Goal: Information Seeking & Learning: Learn about a topic

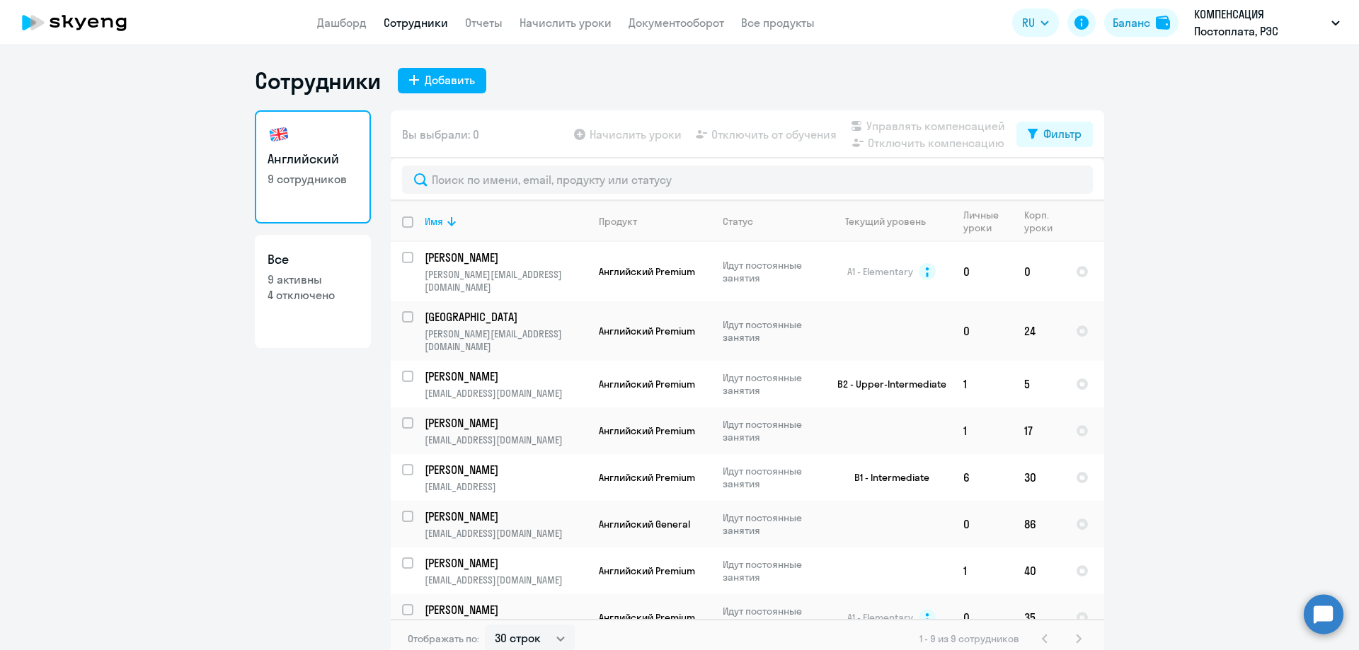
select select "30"
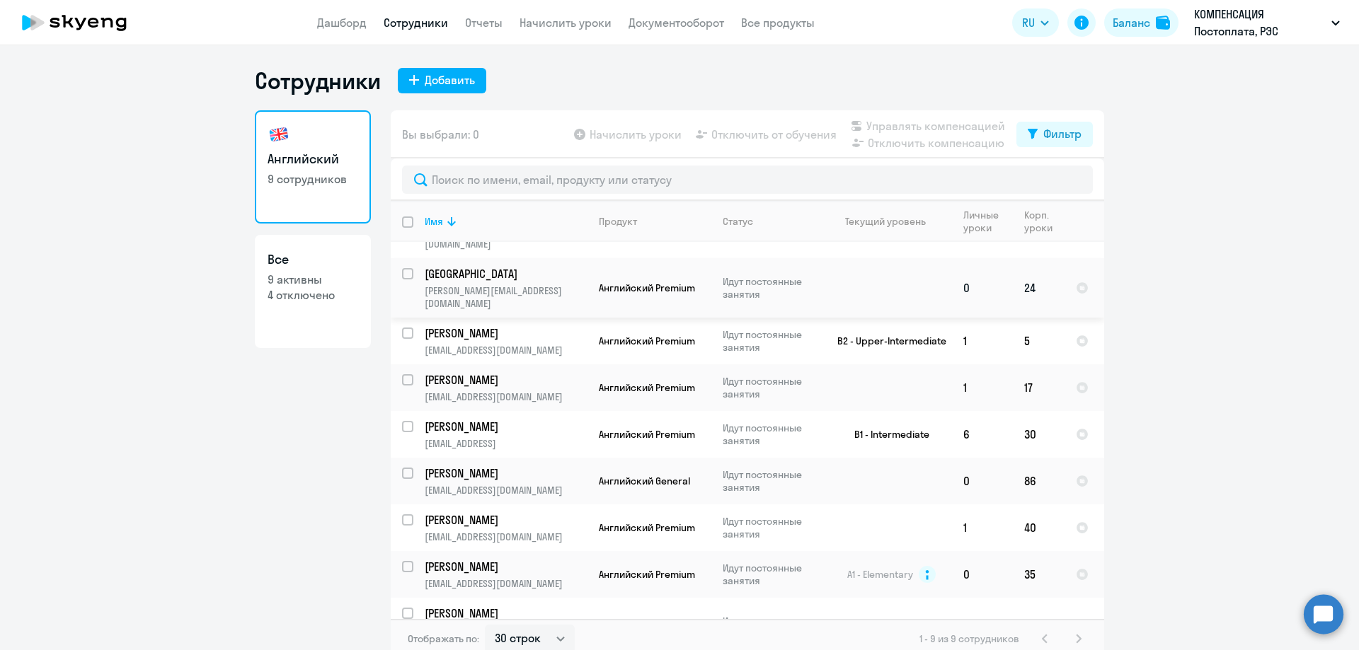
click at [447, 266] on p "[GEOGRAPHIC_DATA]" at bounding box center [505, 274] width 160 height 16
select select "english"
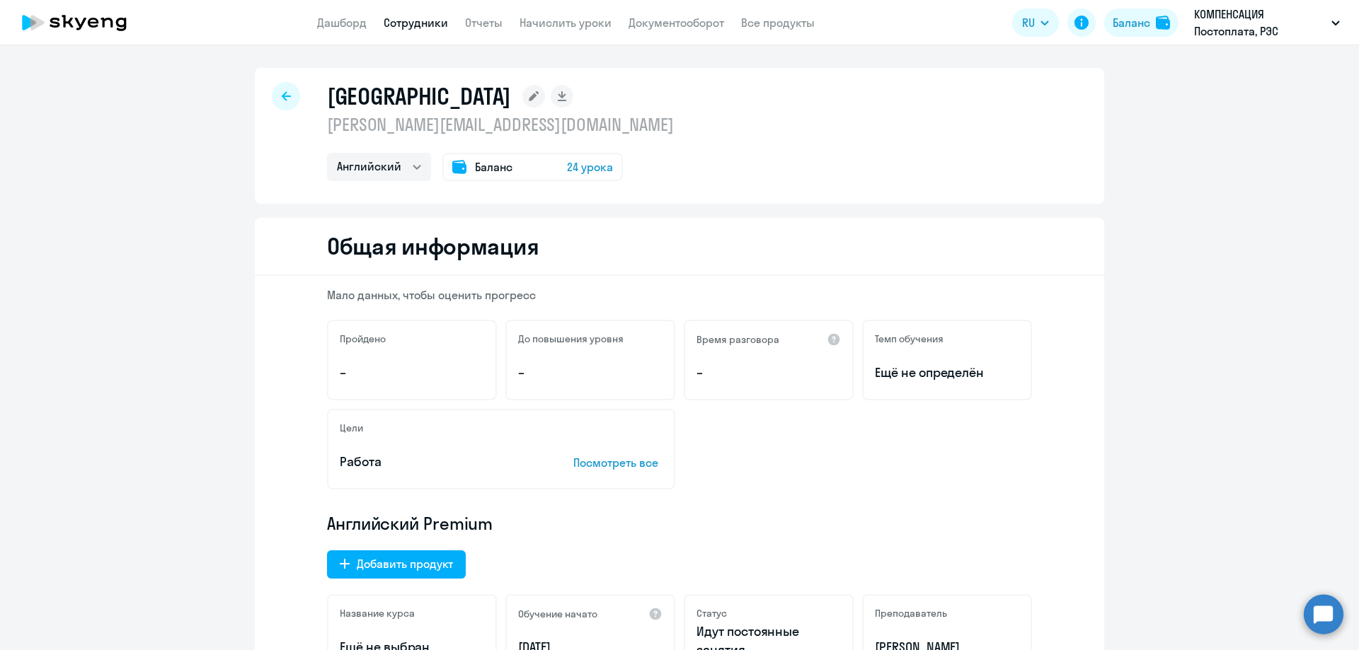
click at [413, 19] on link "Сотрудники" at bounding box center [416, 23] width 64 height 14
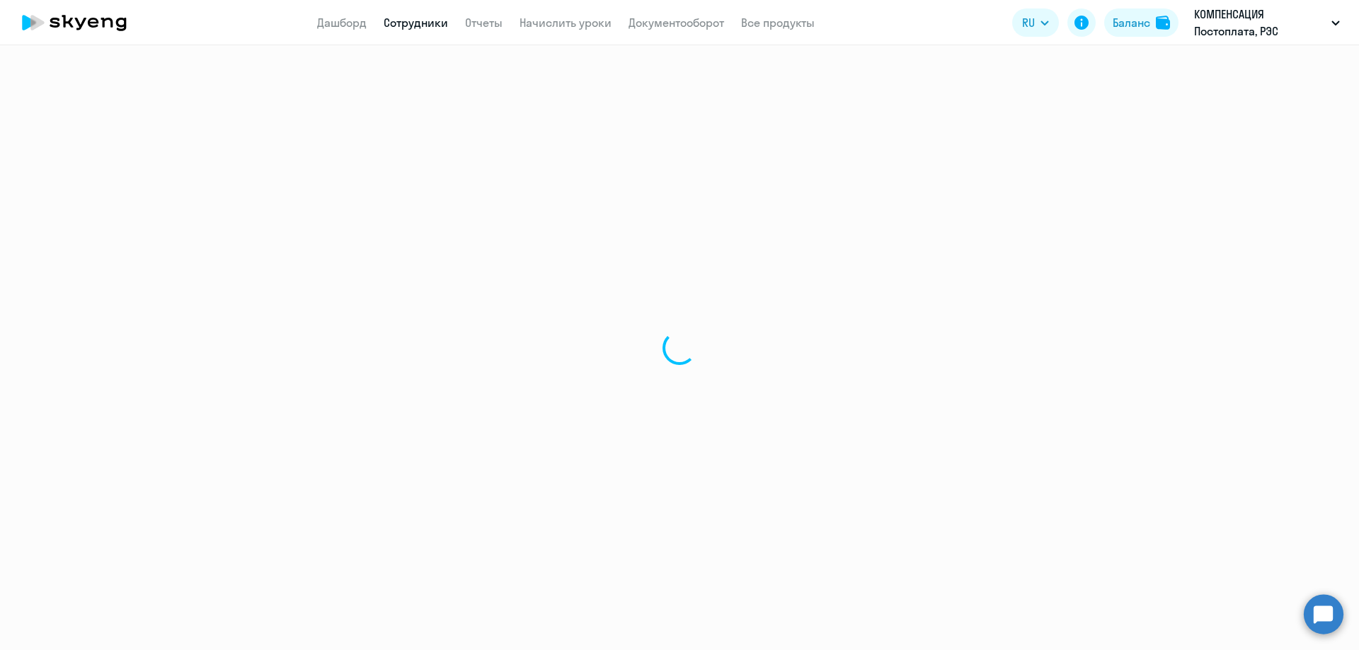
select select "30"
